Goal: Task Accomplishment & Management: Use online tool/utility

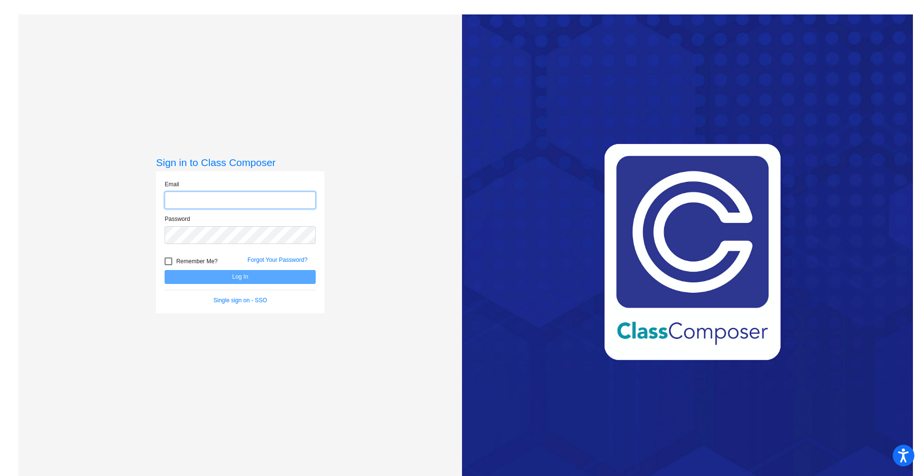
type input "[PERSON_NAME][EMAIL_ADDRESS][PERSON_NAME][DOMAIN_NAME]"
click at [231, 273] on button "Log In" at bounding box center [240, 277] width 151 height 14
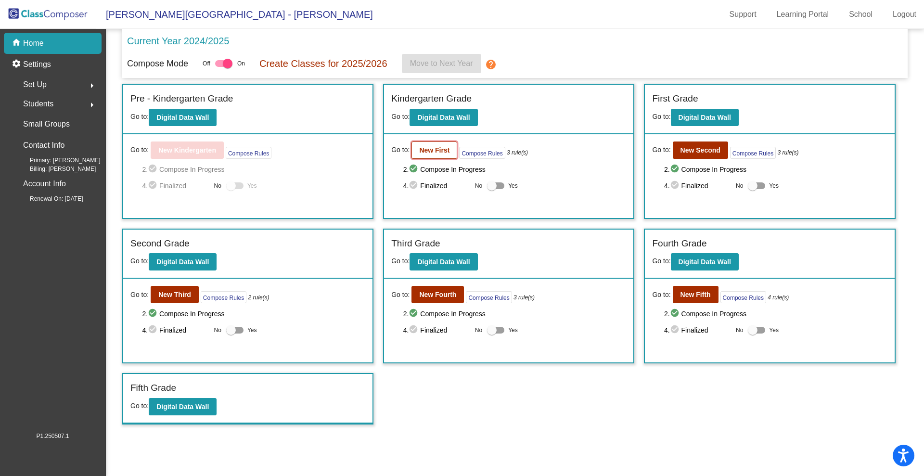
click at [426, 157] on button "New First" at bounding box center [435, 150] width 46 height 17
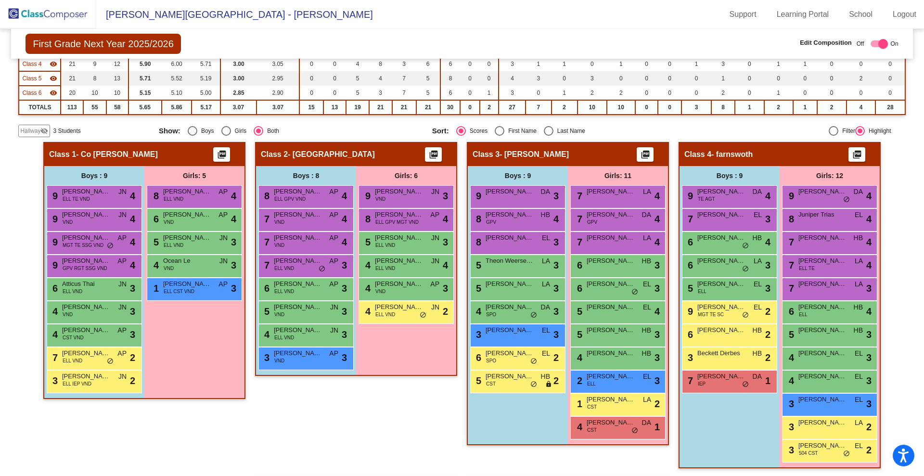
scroll to position [517, 0]
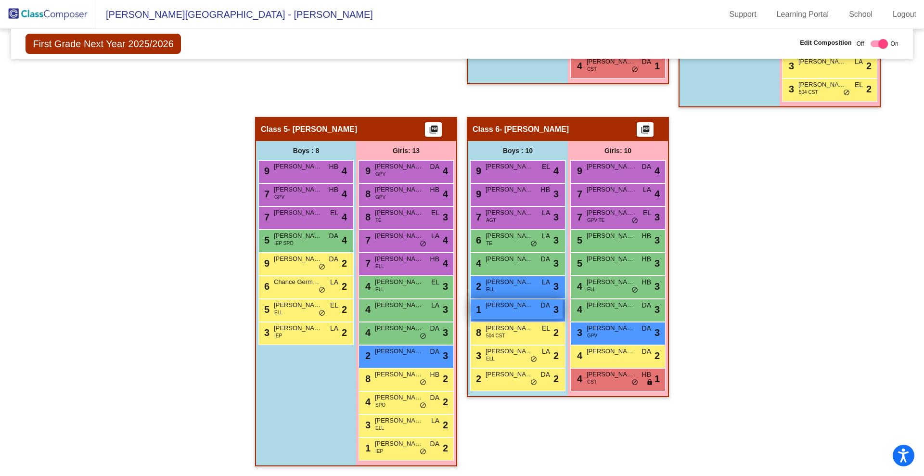
click at [514, 313] on div "1 [PERSON_NAME] DA lock do_not_disturb_alt 3" at bounding box center [517, 309] width 92 height 20
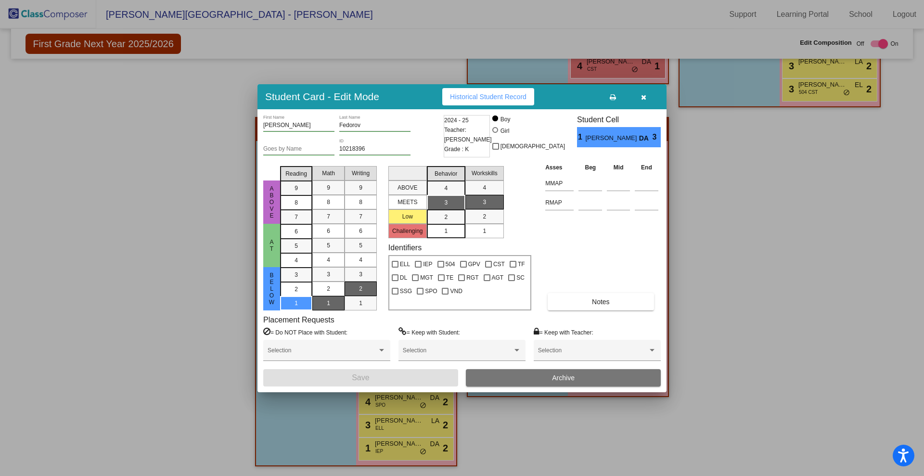
click at [642, 94] on icon "button" at bounding box center [643, 97] width 5 height 7
